Goal: Task Accomplishment & Management: Use online tool/utility

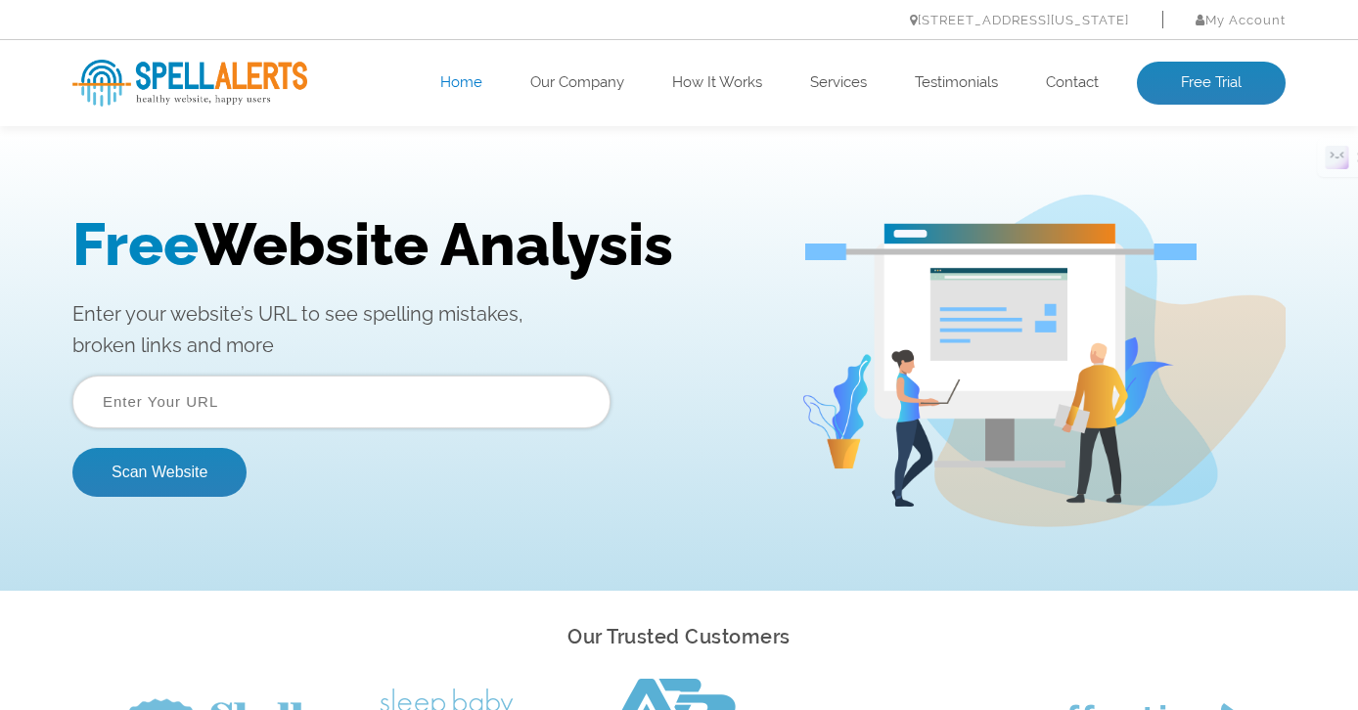
click at [421, 413] on input "text" at bounding box center [341, 402] width 538 height 53
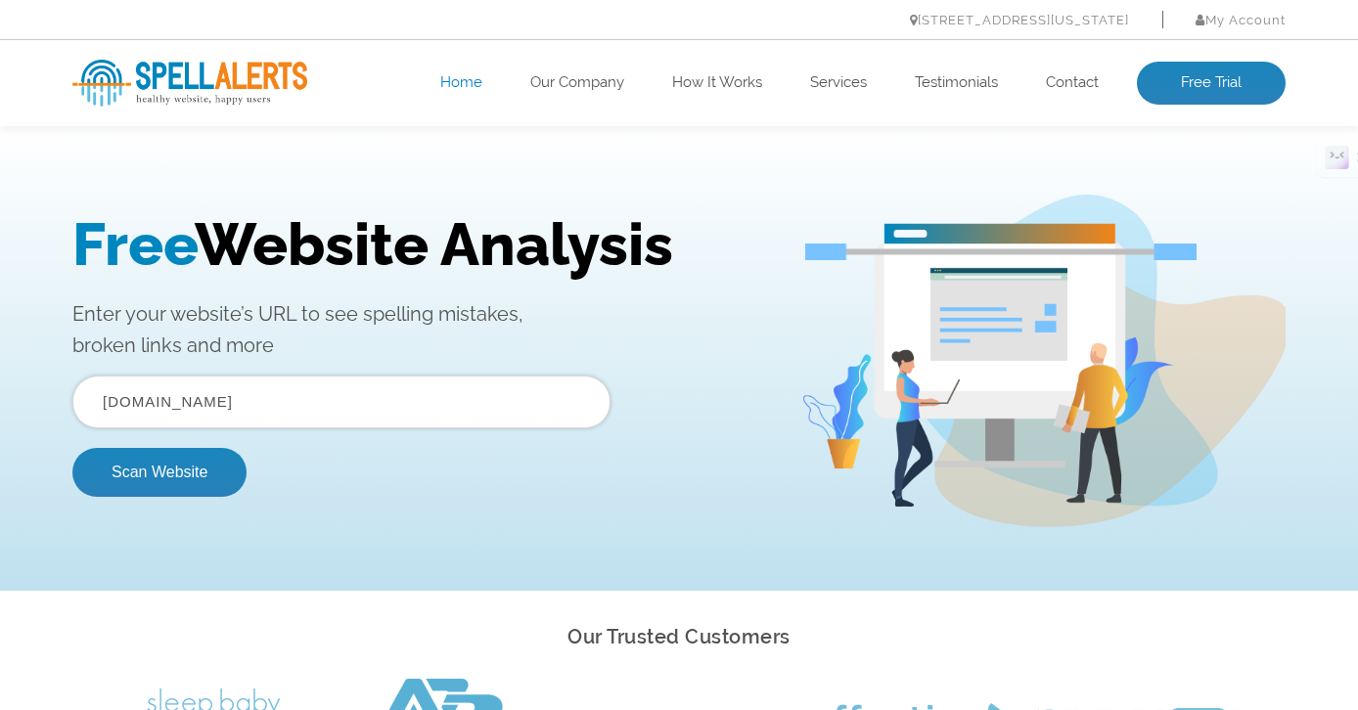
type input "[DOMAIN_NAME]"
click at [72, 448] on button "Scan Website" at bounding box center [159, 472] width 174 height 49
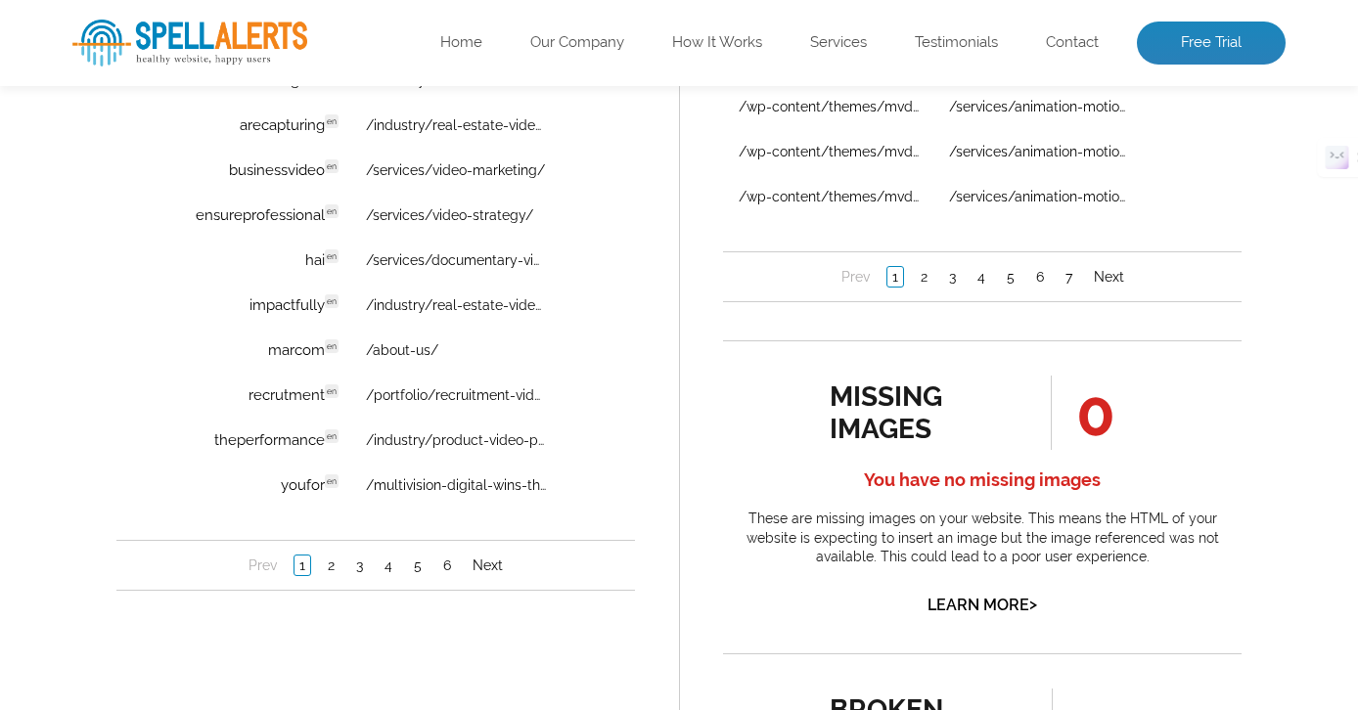
scroll to position [1526, 0]
click at [423, 396] on link "/portfolio/recruitment-video-production/" at bounding box center [456, 393] width 181 height 16
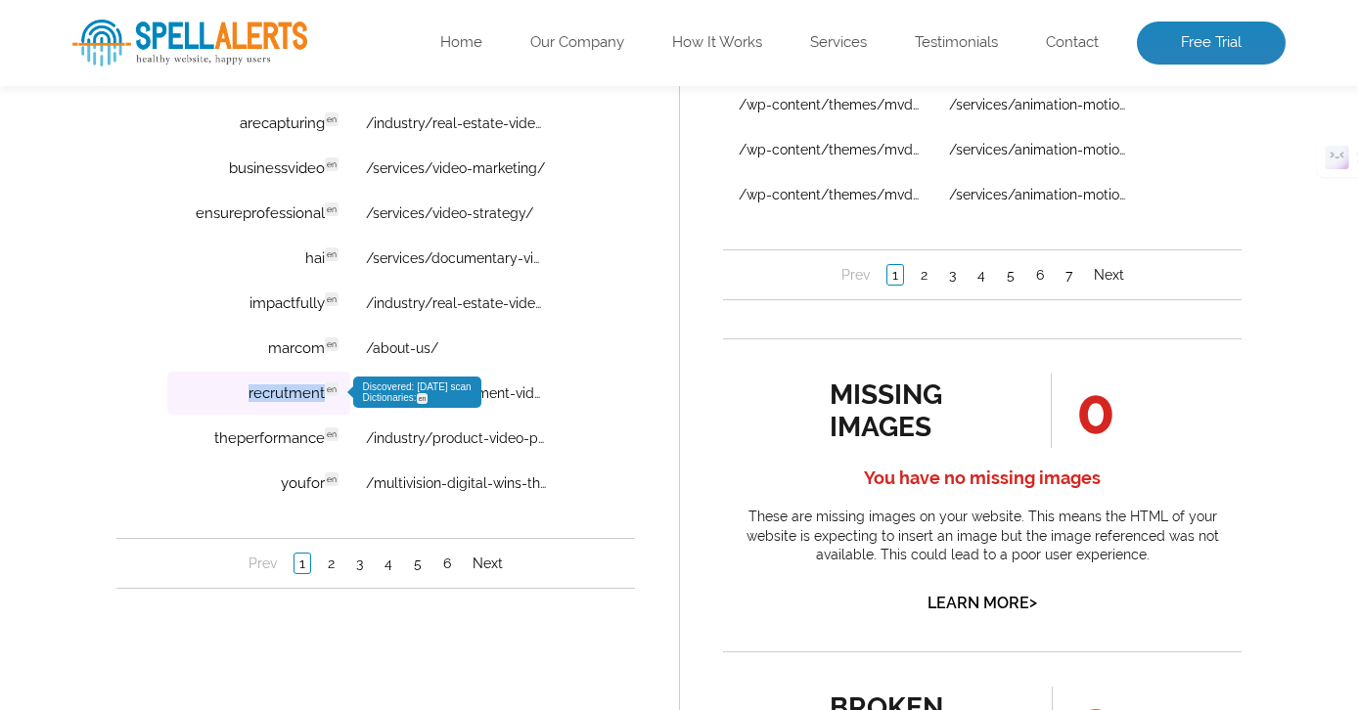
drag, startPoint x: 233, startPoint y: 399, endPoint x: 328, endPoint y: 402, distance: 94.9
click at [328, 402] on td "recrutment en Discovered: 09-03-2025 scan Dictionaries: en" at bounding box center [258, 393] width 183 height 43
copy td "recrutment"
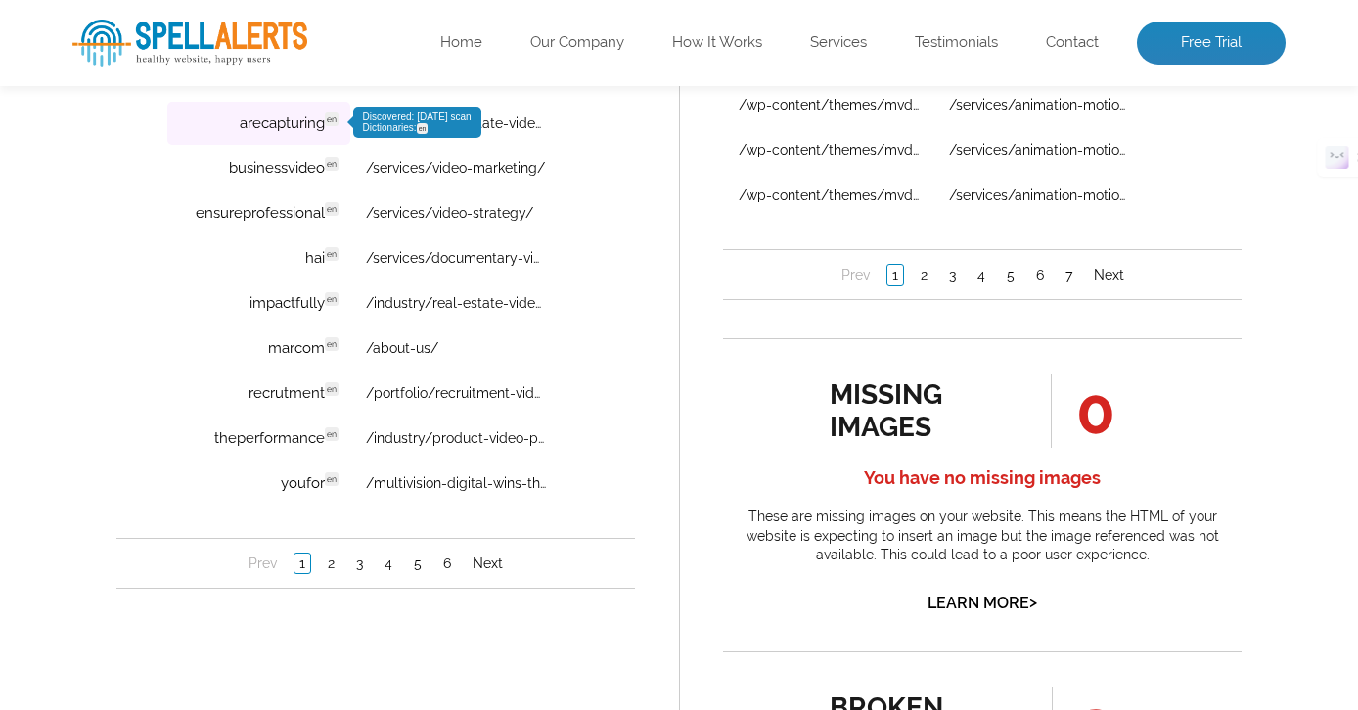
click at [292, 124] on td "arecapturing en Discovered: 09-03-2025 scan Dictionaries: en" at bounding box center [258, 123] width 183 height 43
copy td "arecapturing en Discovered"
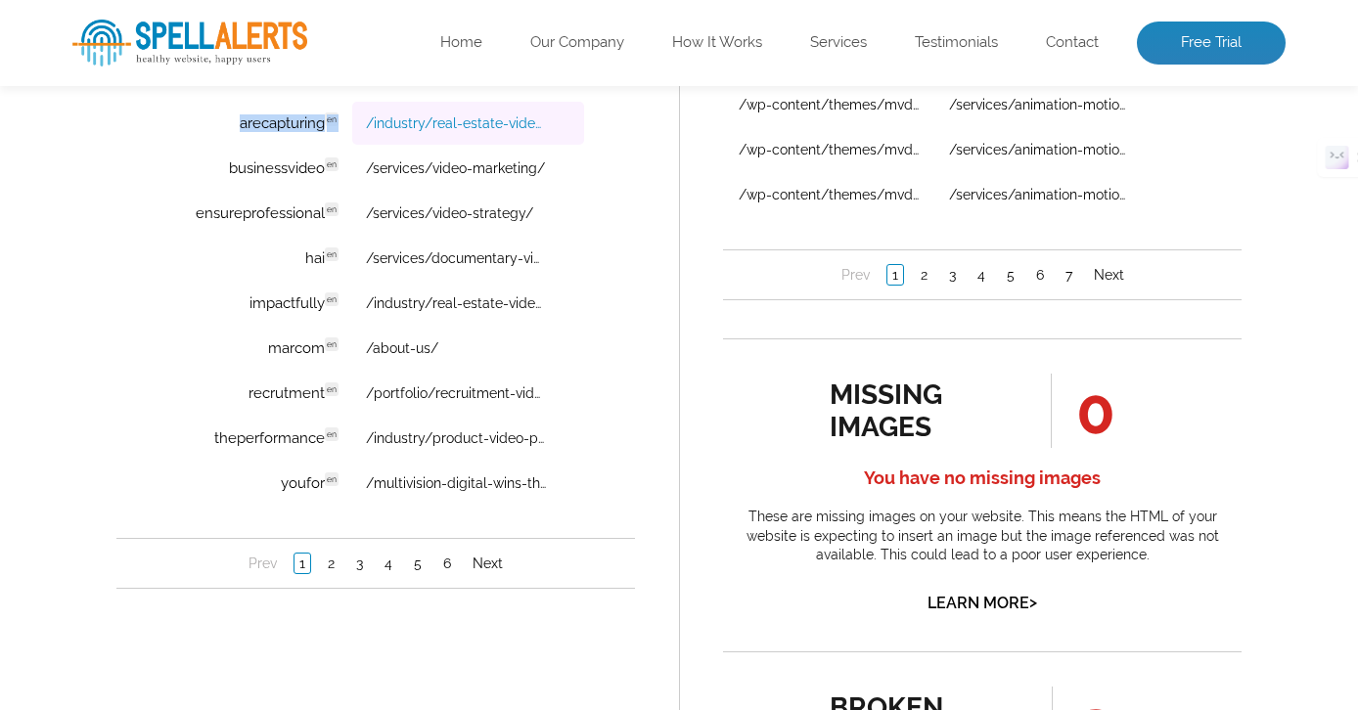
click at [507, 122] on link "/industry/real-estate-video-production/" at bounding box center [456, 123] width 181 height 16
click at [425, 121] on link "/industry/real-estate-video-production/" at bounding box center [456, 123] width 181 height 16
click at [441, 118] on link "/industry/real-estate-video-production/" at bounding box center [456, 123] width 181 height 16
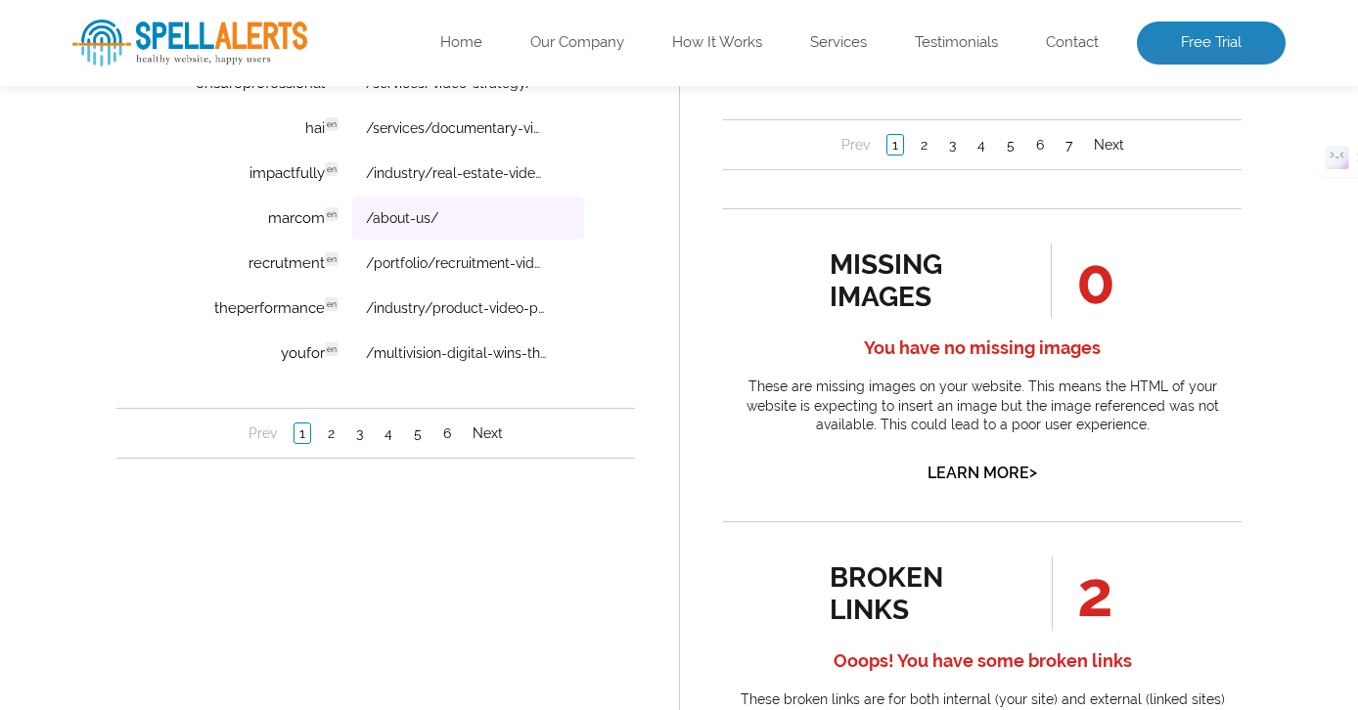
scroll to position [1663, 0]
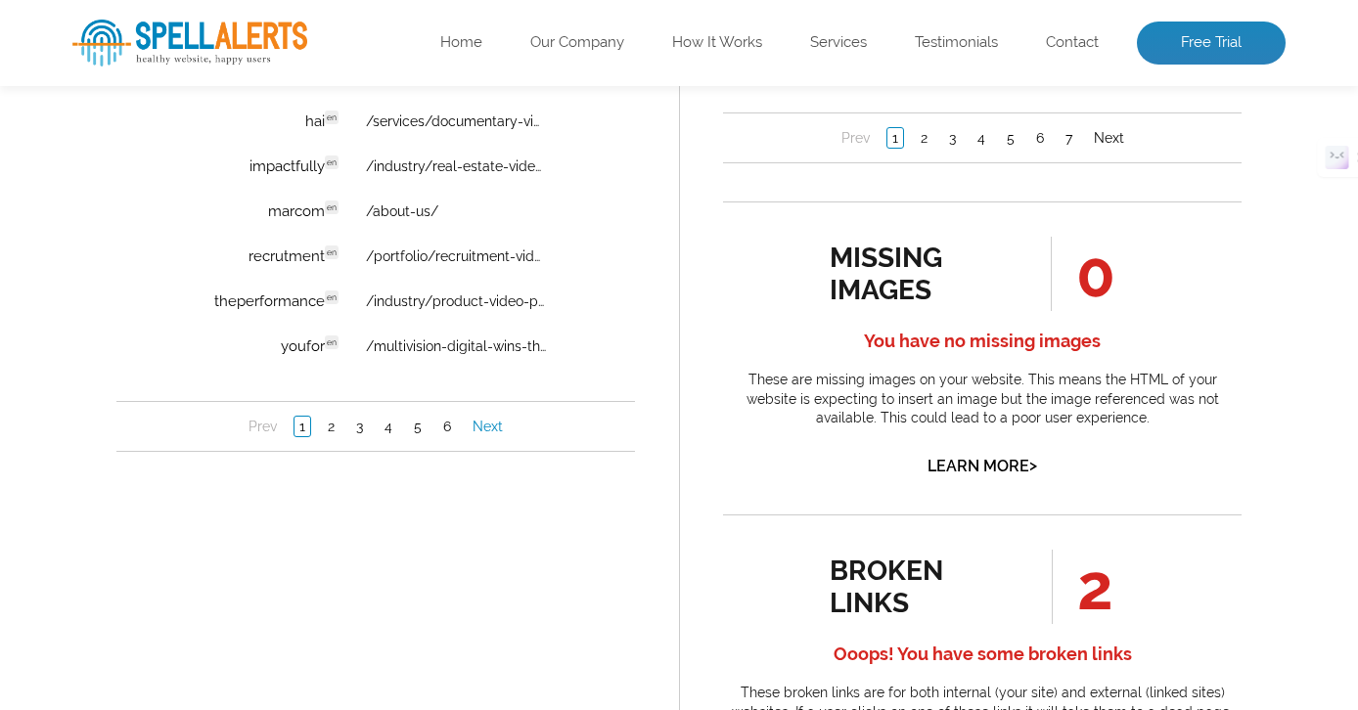
click at [490, 427] on link "Next" at bounding box center [488, 428] width 40 height 20
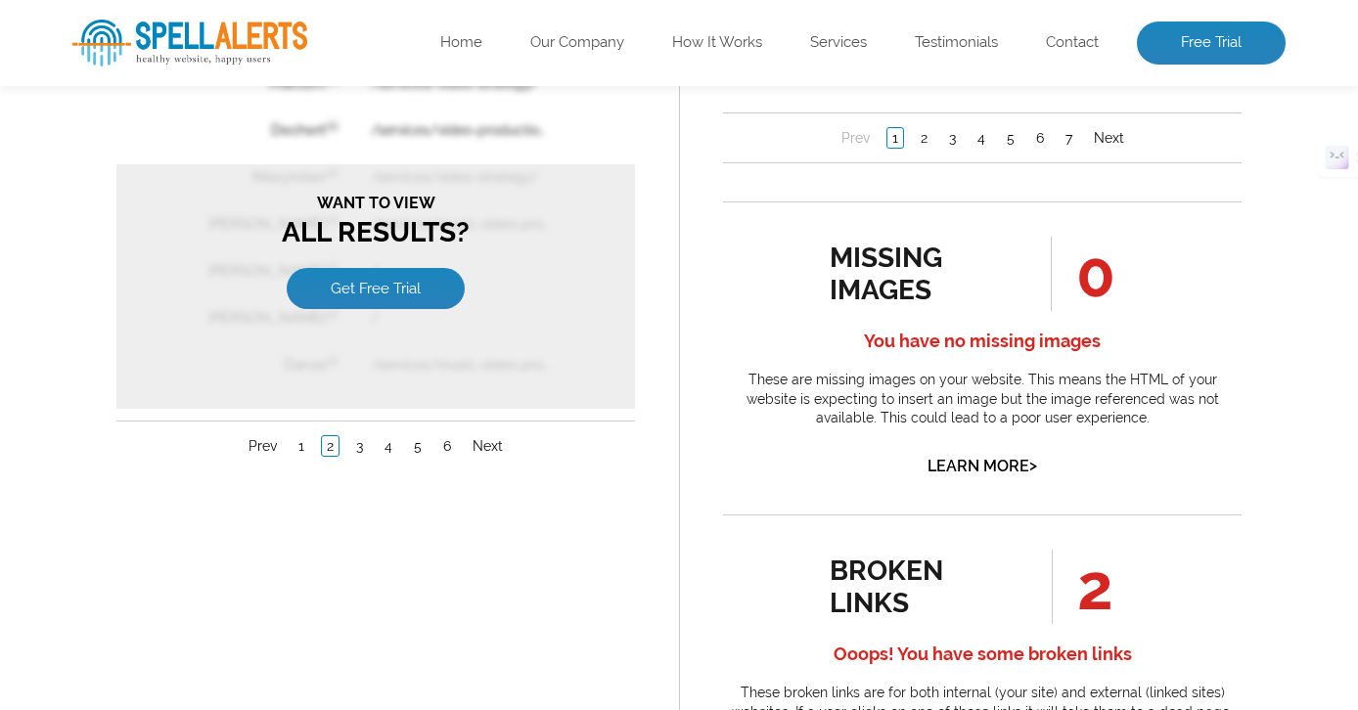
scroll to position [0, 0]
